Goal: Information Seeking & Learning: Learn about a topic

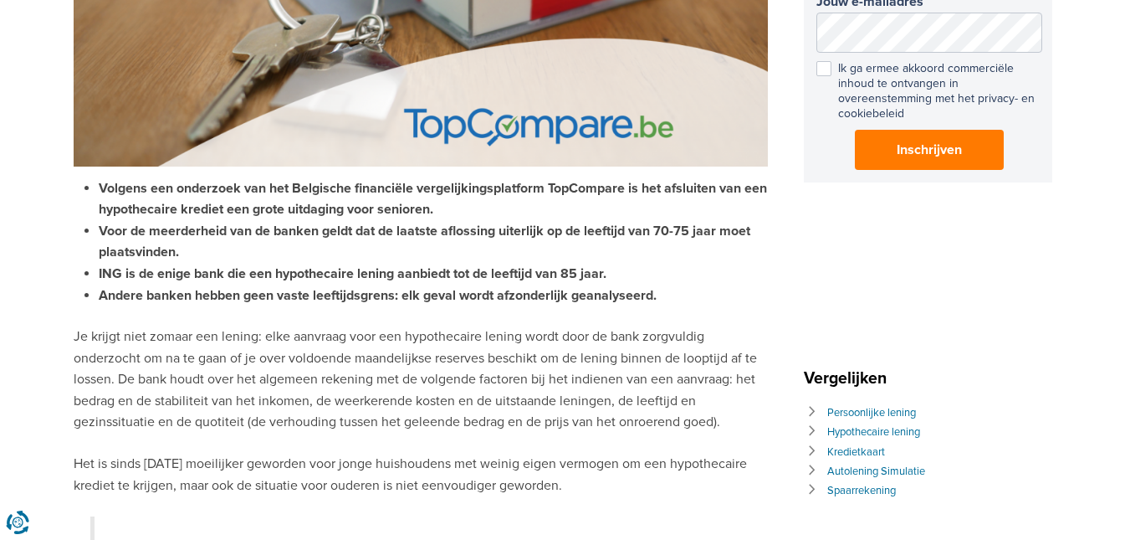
scroll to position [418, 0]
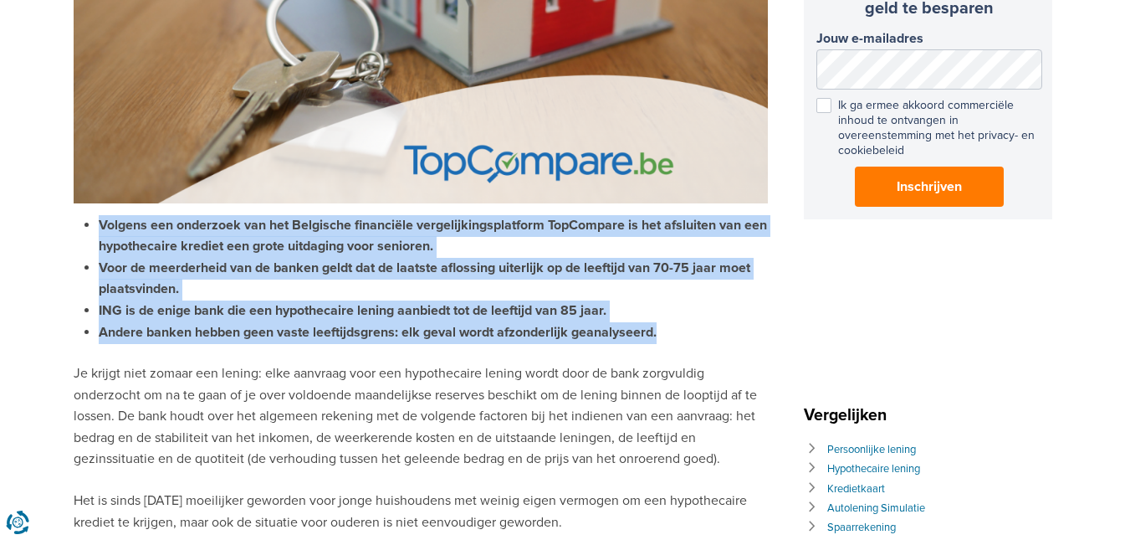
drag, startPoint x: 102, startPoint y: 218, endPoint x: 736, endPoint y: 339, distance: 645.6
click at [736, 339] on ul "Volgens een onderzoek van het Belgische financiële vergelijkingsplatform TopCom…" at bounding box center [421, 279] width 694 height 129
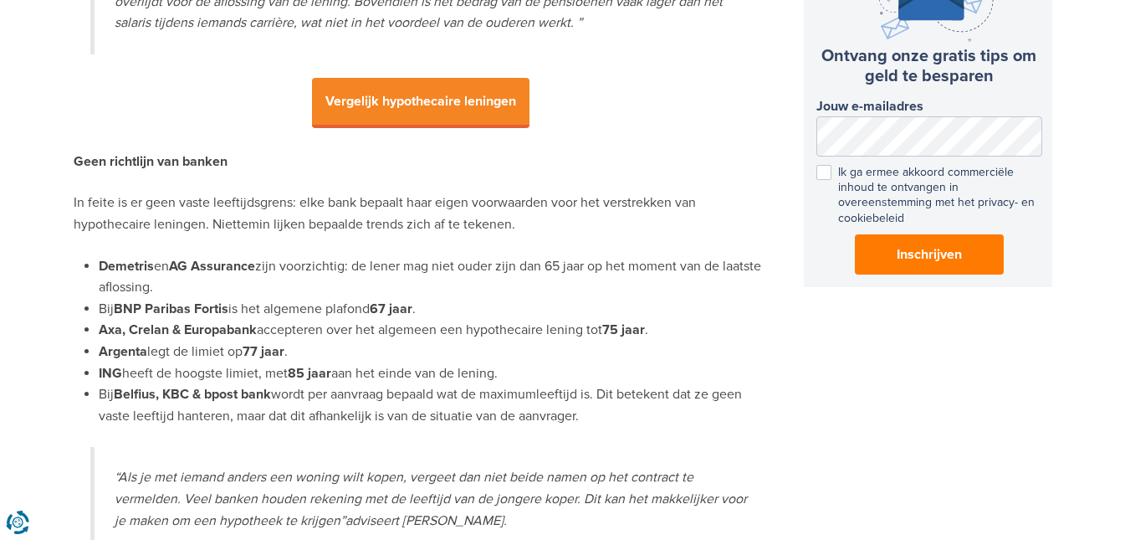
scroll to position [1088, 0]
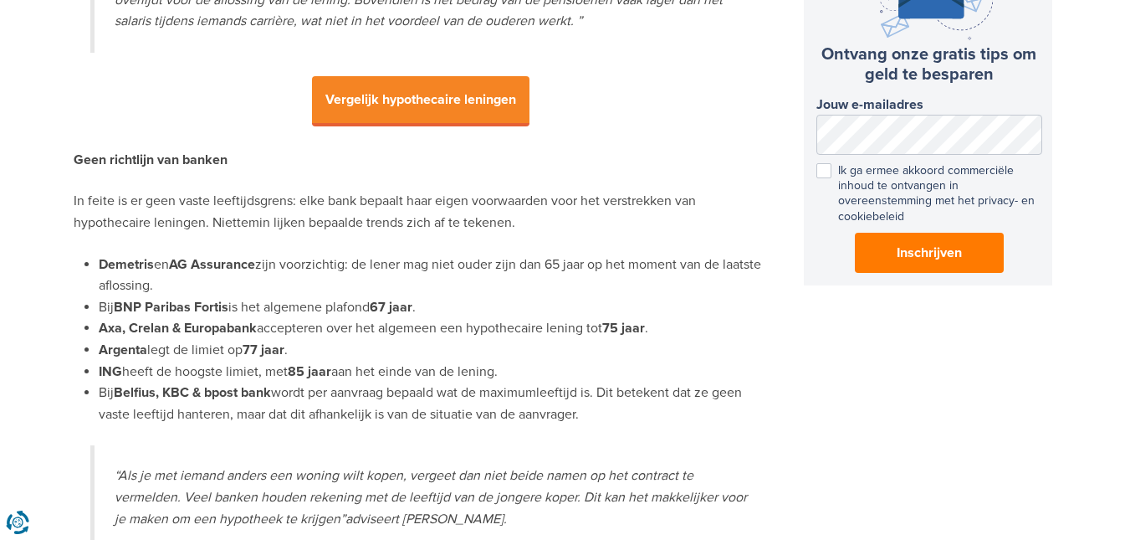
drag, startPoint x: 72, startPoint y: 153, endPoint x: 624, endPoint y: 408, distance: 608.3
copy div "Geen richtlijn van banken In feite is er geen vaste leeftijdsgrens: elke bank b…"
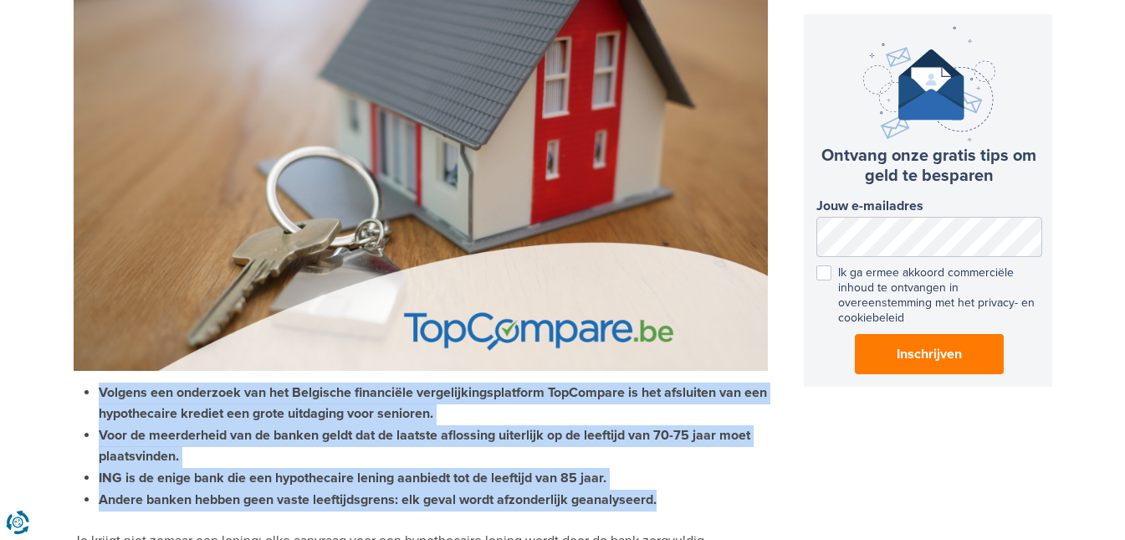
scroll to position [0, 0]
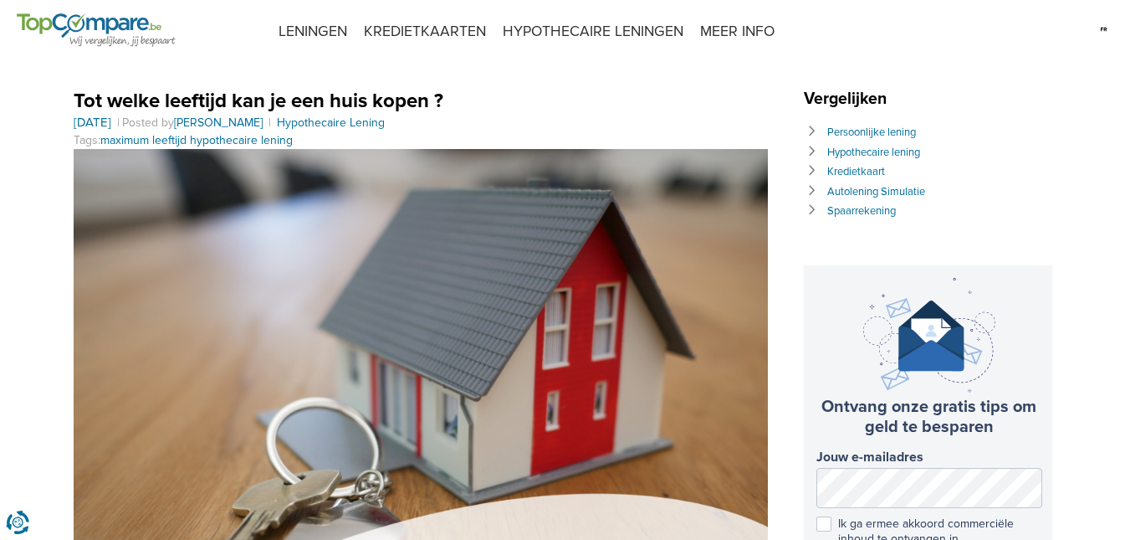
drag, startPoint x: 854, startPoint y: 14, endPoint x: 843, endPoint y: 44, distance: 32.0
click at [854, 18] on ul "LENINGEN KREDIETKAARTEN HYPOTHECAIRE LENINGEN MEER INFO Contacteer ons Veelgest…" at bounding box center [526, 31] width 669 height 63
click at [351, 8] on link "LENINGEN" at bounding box center [312, 31] width 85 height 63
